Goal: Information Seeking & Learning: Check status

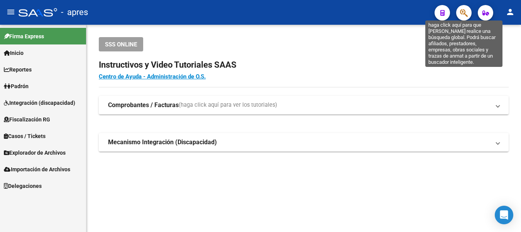
click at [462, 10] on icon "button" at bounding box center [464, 12] width 8 height 9
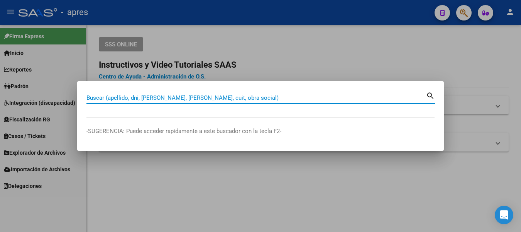
paste input "27454178152"
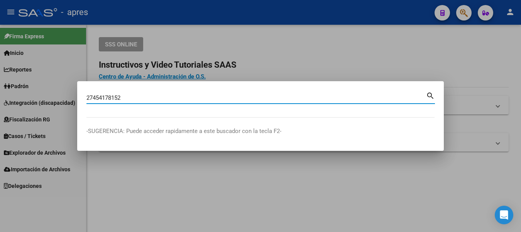
type input "27454178152"
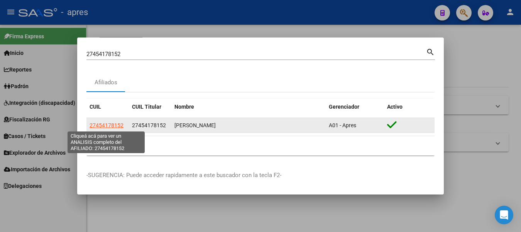
click at [102, 123] on span "27454178152" at bounding box center [107, 125] width 34 height 6
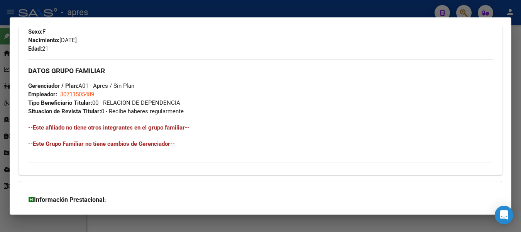
scroll to position [408, 0]
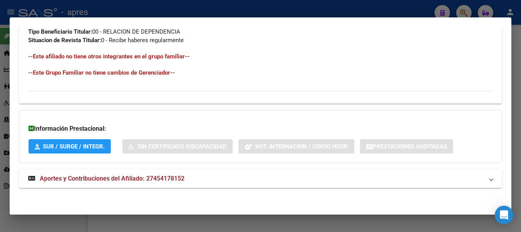
click at [108, 178] on span "Aportes y Contribuciones del Afiliado: 27454178152" at bounding box center [112, 177] width 145 height 7
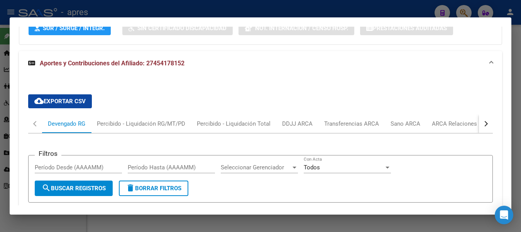
scroll to position [562, 0]
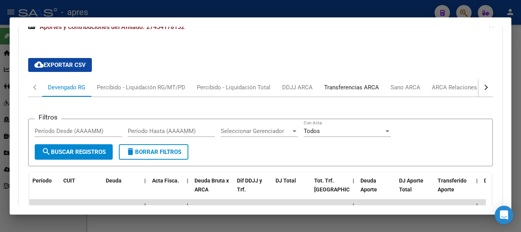
click at [358, 86] on div "Transferencias ARCA" at bounding box center [351, 87] width 55 height 8
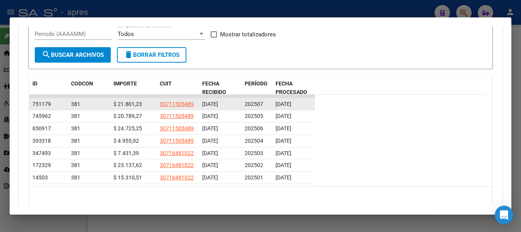
scroll to position [640, 0]
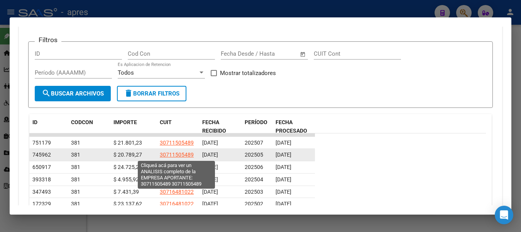
click at [168, 156] on span "30711505489" at bounding box center [177, 154] width 34 height 6
type textarea "30711505489"
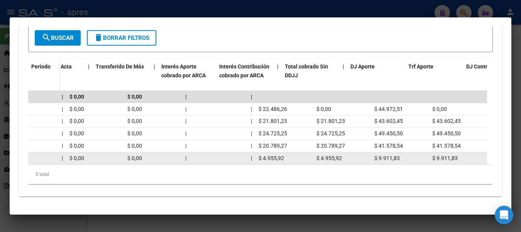
scroll to position [0, 398]
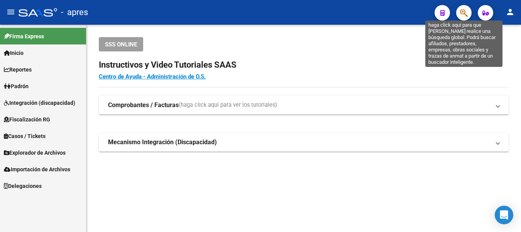
click at [465, 12] on icon "button" at bounding box center [464, 12] width 8 height 9
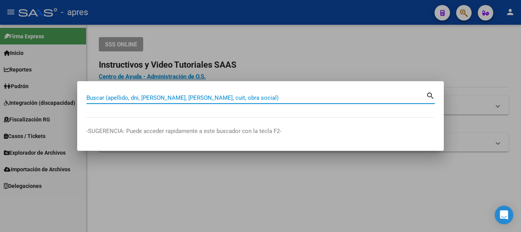
paste input "1569794667"
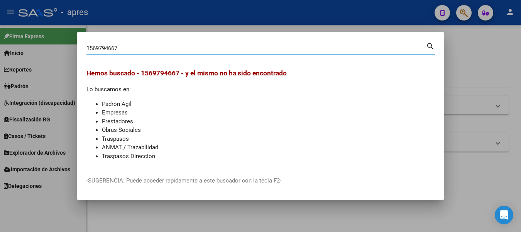
drag, startPoint x: 287, startPoint y: 47, endPoint x: -3, endPoint y: 34, distance: 290.2
click at [0, 34] on html "menu - apres person Firma Express Inicio Instructivos Contacto OS Reportes Padr…" at bounding box center [260, 116] width 521 height 232
paste input "27454178152"
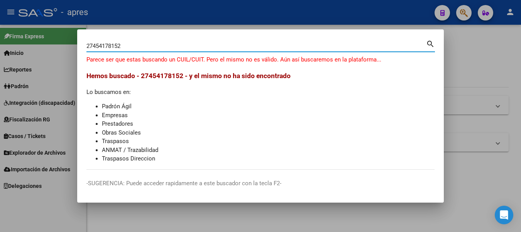
type input "27454178152"
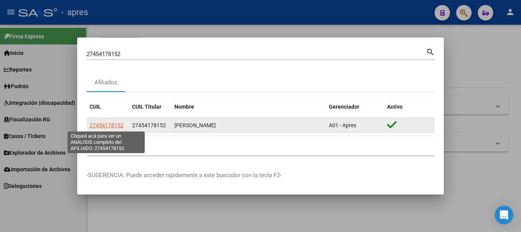
click at [97, 125] on span "27454178152" at bounding box center [107, 125] width 34 height 6
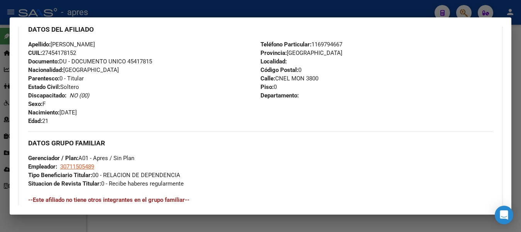
scroll to position [408, 0]
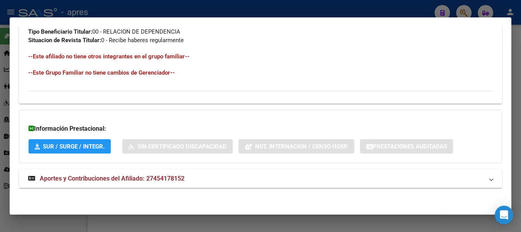
click at [158, 175] on span "Aportes y Contribuciones del Afiliado: 27454178152" at bounding box center [112, 177] width 145 height 7
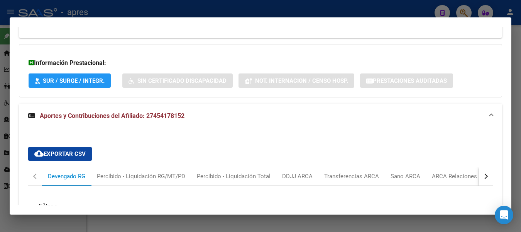
scroll to position [565, 0]
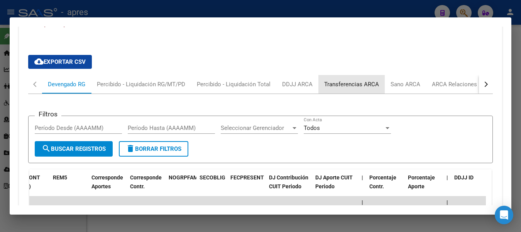
click at [359, 83] on div "Transferencias ARCA" at bounding box center [351, 84] width 55 height 8
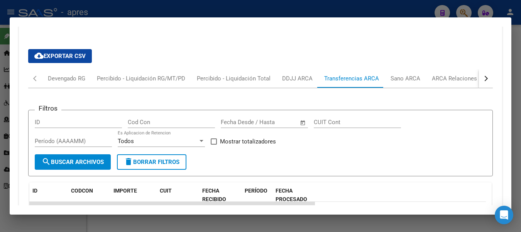
scroll to position [483, 0]
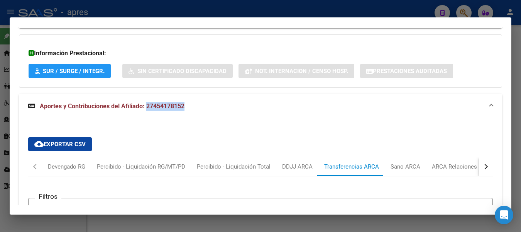
drag, startPoint x: 146, startPoint y: 105, endPoint x: 190, endPoint y: 108, distance: 44.1
click at [190, 108] on mat-panel-title "Aportes y Contribuciones del Afiliado: 27454178152" at bounding box center [255, 106] width 455 height 9
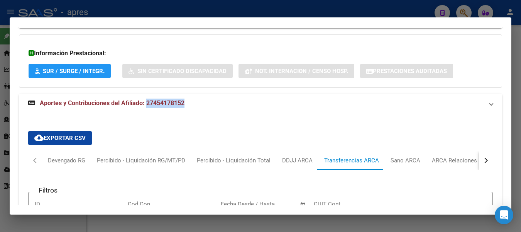
scroll to position [408, 0]
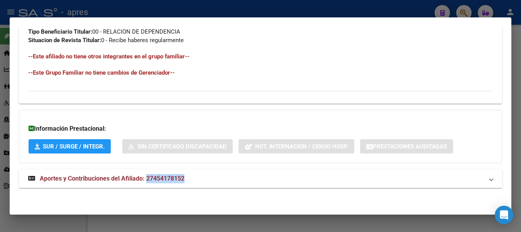
copy span "27454178152"
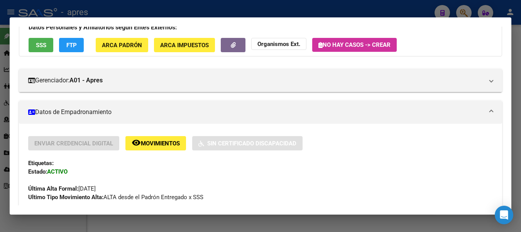
scroll to position [0, 0]
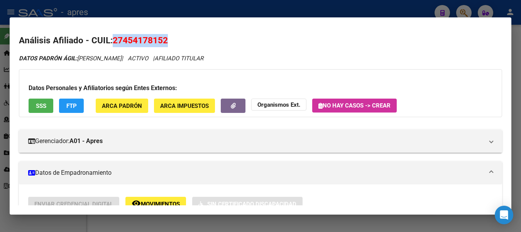
drag, startPoint x: 113, startPoint y: 41, endPoint x: 195, endPoint y: 45, distance: 81.9
click at [195, 45] on h2 "Análisis Afiliado - CUIL: 27454178152" at bounding box center [260, 40] width 483 height 13
copy span "27454178152"
click at [404, 9] on div at bounding box center [260, 116] width 521 height 232
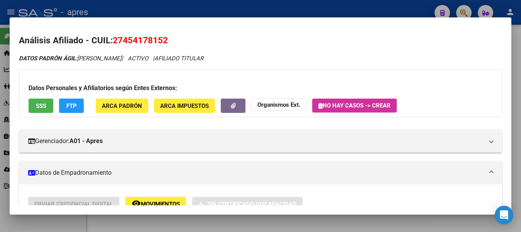
click at [404, 9] on div at bounding box center [260, 116] width 521 height 232
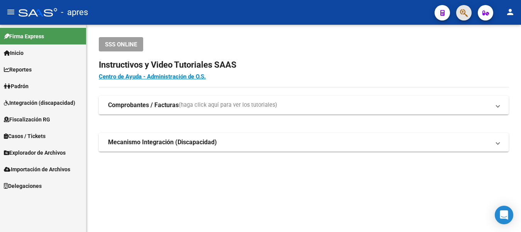
click at [466, 8] on span "button" at bounding box center [464, 13] width 8 height 16
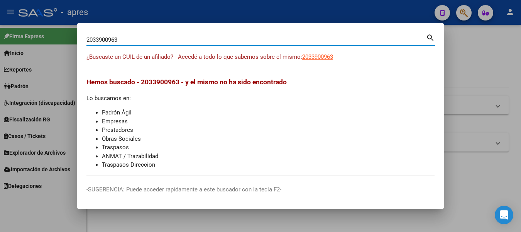
drag, startPoint x: 93, startPoint y: 39, endPoint x: 27, endPoint y: 34, distance: 66.2
click at [27, 34] on div "2033900963 Buscar (apellido, dni, cuil, nro traspaso, cuit, obra social) search…" at bounding box center [260, 116] width 521 height 232
click at [117, 37] on input "33900963" at bounding box center [256, 39] width 340 height 7
type input "33900963"
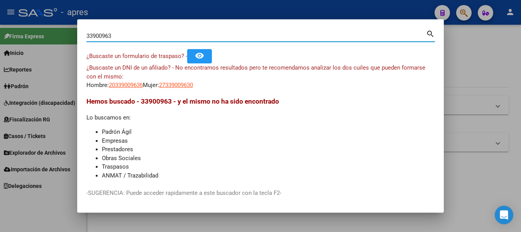
click at [110, 34] on input "33900963" at bounding box center [256, 35] width 340 height 7
click at [115, 34] on input "33900963" at bounding box center [256, 35] width 340 height 7
click at [133, 6] on div at bounding box center [260, 116] width 521 height 232
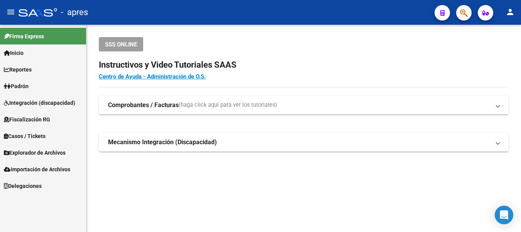
click at [133, 6] on div "- apres" at bounding box center [224, 12] width 410 height 17
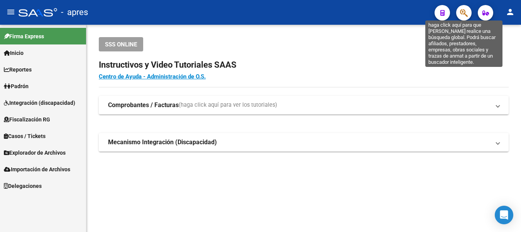
click at [468, 14] on icon "button" at bounding box center [464, 12] width 8 height 9
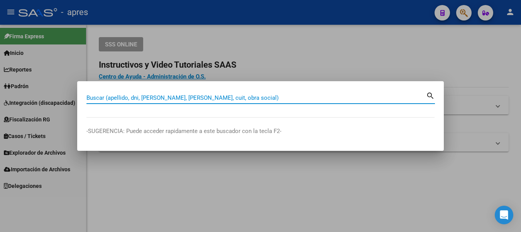
paste input "20339009636"
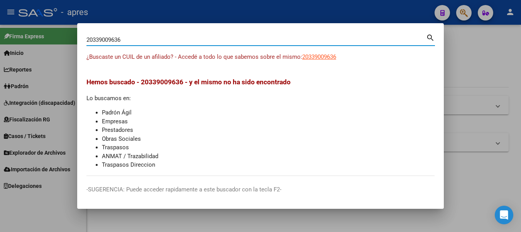
drag, startPoint x: 129, startPoint y: 39, endPoint x: -3, endPoint y: 37, distance: 132.4
click at [0, 37] on html "menu - apres person Firma Express Inicio Instructivos Contacto OS Reportes Padr…" at bounding box center [260, 116] width 521 height 232
paste input "3260212869"
type input "23260212869"
